Goal: Task Accomplishment & Management: Complete application form

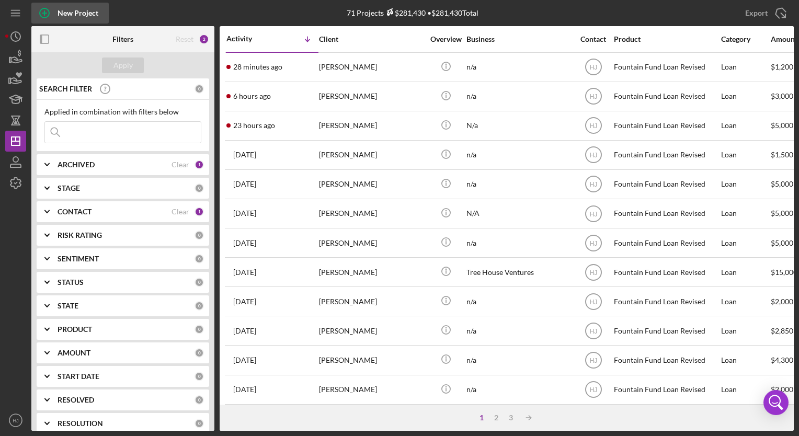
click at [64, 13] on div "New Project" at bounding box center [77, 13] width 41 height 21
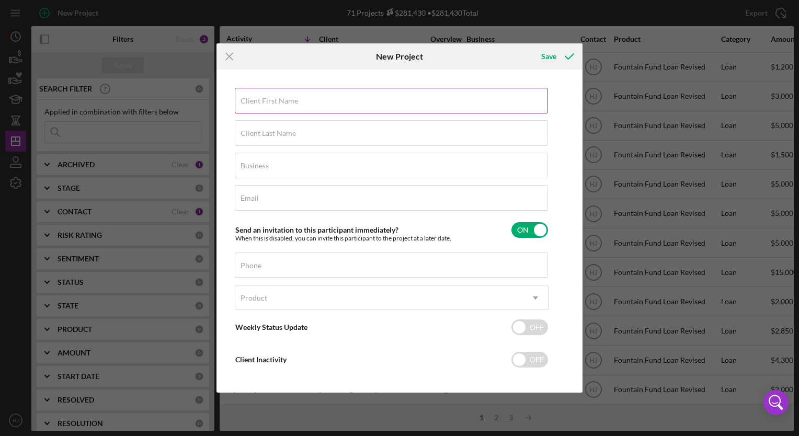
click at [251, 97] on label "Client First Name" at bounding box center [268, 101] width 57 height 8
click at [251, 97] on input "Client First Name" at bounding box center [391, 100] width 313 height 25
type input "[PERSON_NAME]"
type input "Bloom"
click at [291, 177] on input "Business" at bounding box center [391, 165] width 313 height 25
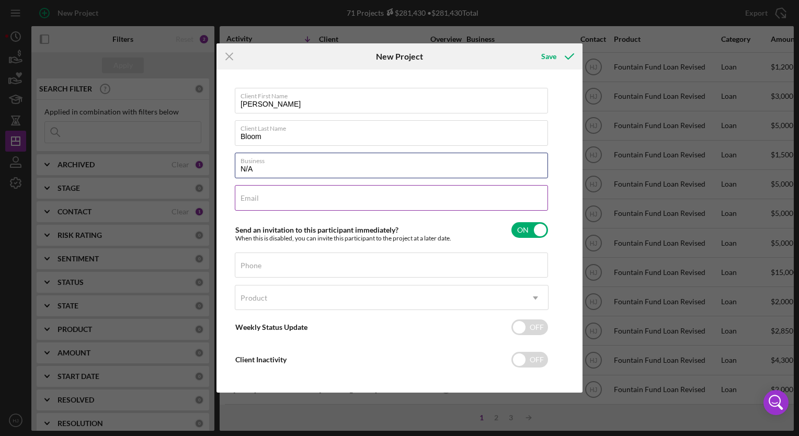
type input "N/A"
click at [246, 194] on label "Email" at bounding box center [249, 198] width 18 height 8
click at [246, 194] on input "Email" at bounding box center [391, 197] width 313 height 25
type input "Bankstrong617$@[DOMAIN_NAME]"
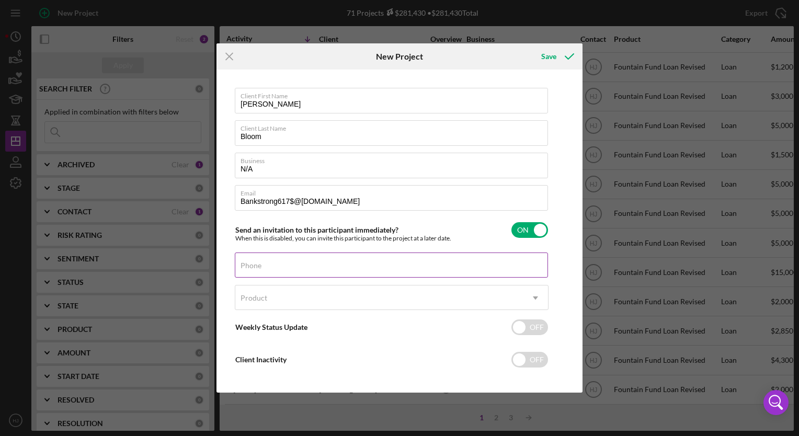
click at [245, 262] on label "Phone" at bounding box center [250, 265] width 21 height 8
click at [245, 262] on input "Phone" at bounding box center [391, 264] width 313 height 25
type input "[PHONE_NUMBER]"
click at [245, 311] on div "Product Icon/Dropdown Arrow" at bounding box center [392, 300] width 314 height 31
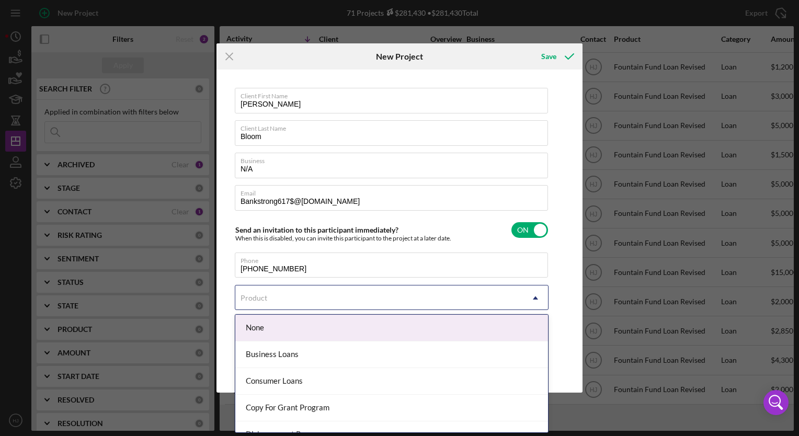
click at [261, 294] on div "Product" at bounding box center [253, 298] width 27 height 8
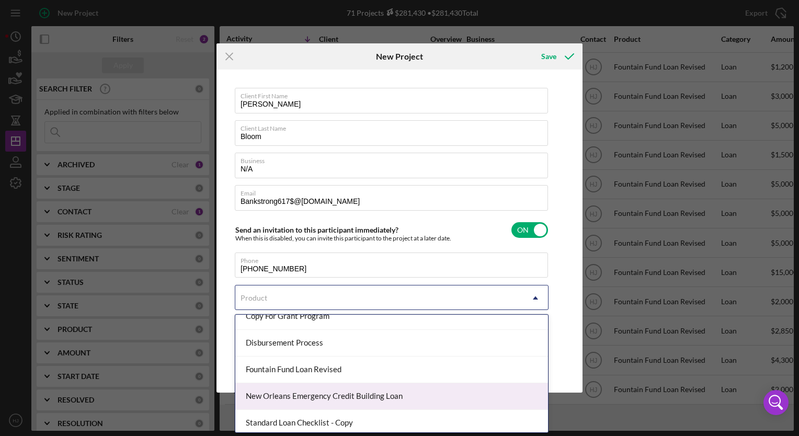
scroll to position [94, 0]
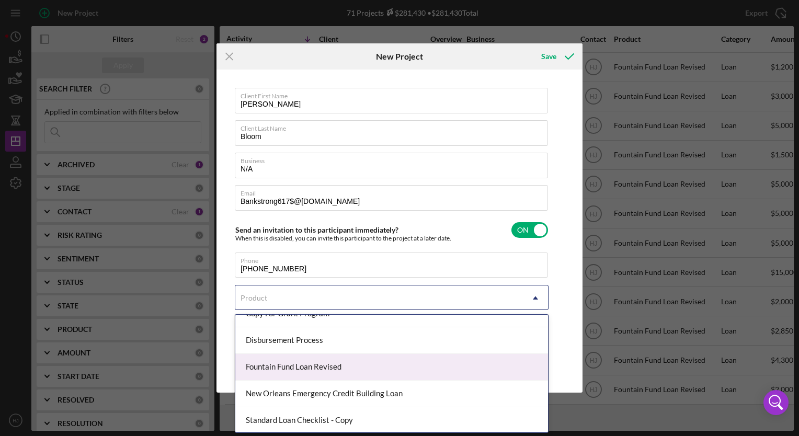
click at [313, 367] on div "Fountain Fund Loan Revised" at bounding box center [391, 367] width 313 height 27
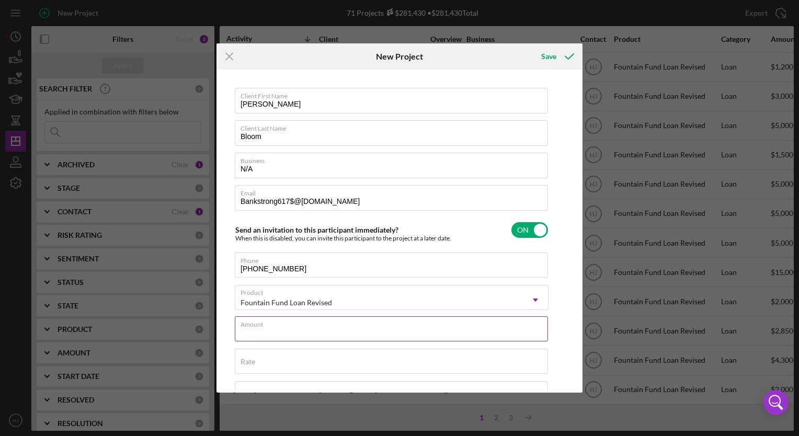
click at [271, 327] on div "Amount" at bounding box center [392, 329] width 314 height 26
type input "$5,000"
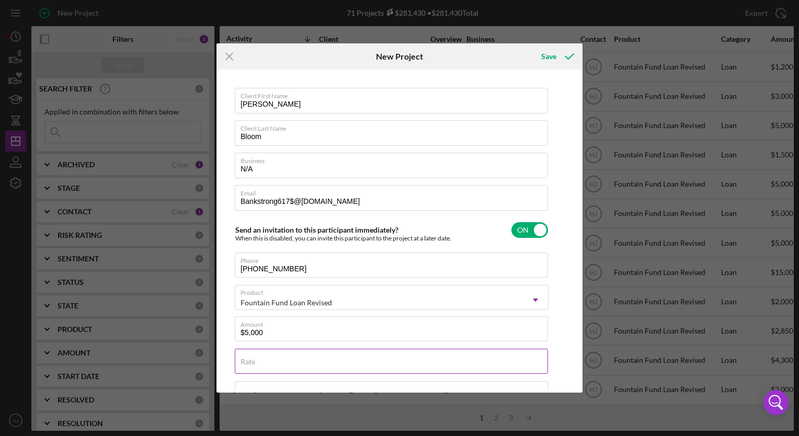
click at [267, 359] on div "Rate" at bounding box center [392, 362] width 314 height 26
type input "3.000%"
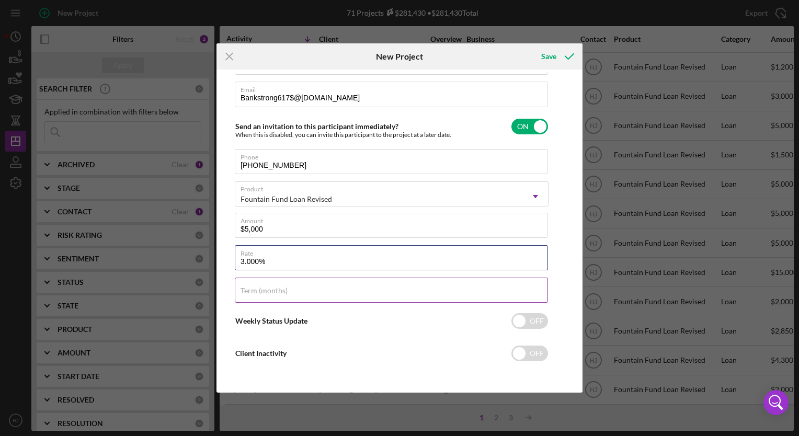
scroll to position [0, 0]
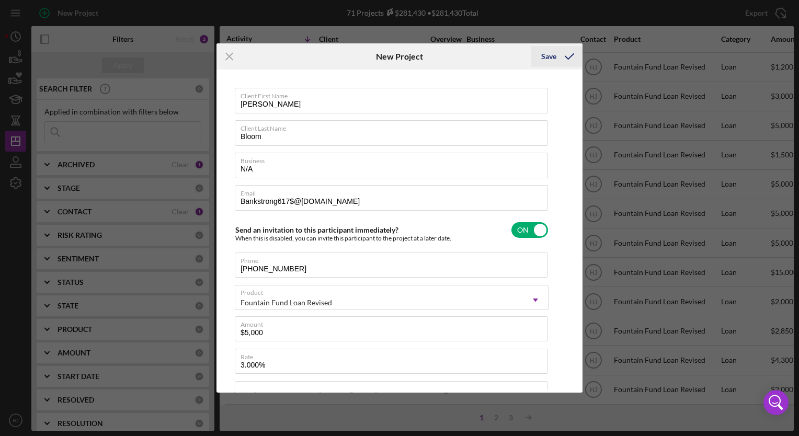
click at [556, 54] on icon "submit" at bounding box center [569, 56] width 26 height 26
